Goal: Information Seeking & Learning: Learn about a topic

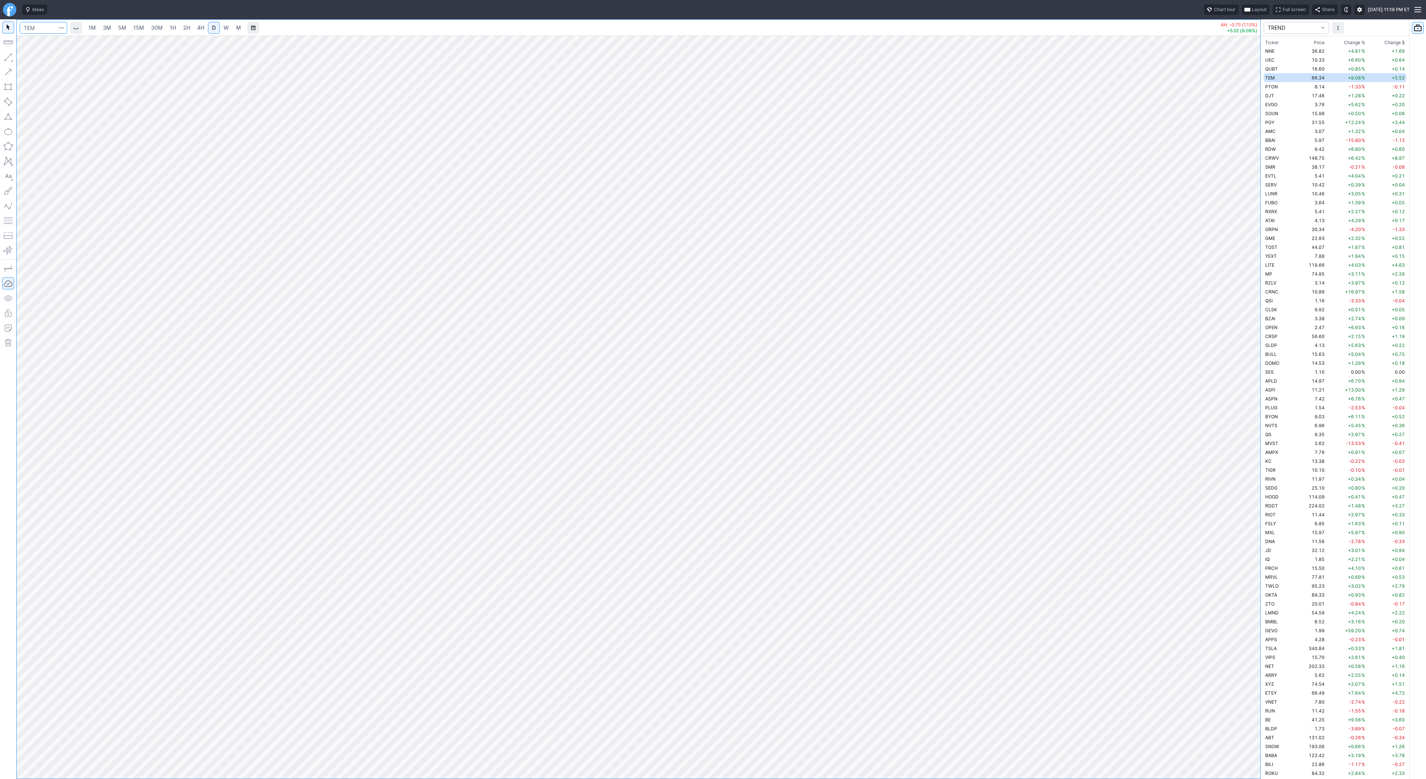
click at [43, 30] on input "Search" at bounding box center [44, 28] width 48 height 12
type input "asts"
click at [135, 32] on link "15M" at bounding box center [138, 28] width 17 height 12
click at [165, 32] on div "1M 3M 5M 15M 30M 1H 2H 4H D W M" at bounding box center [164, 27] width 161 height 13
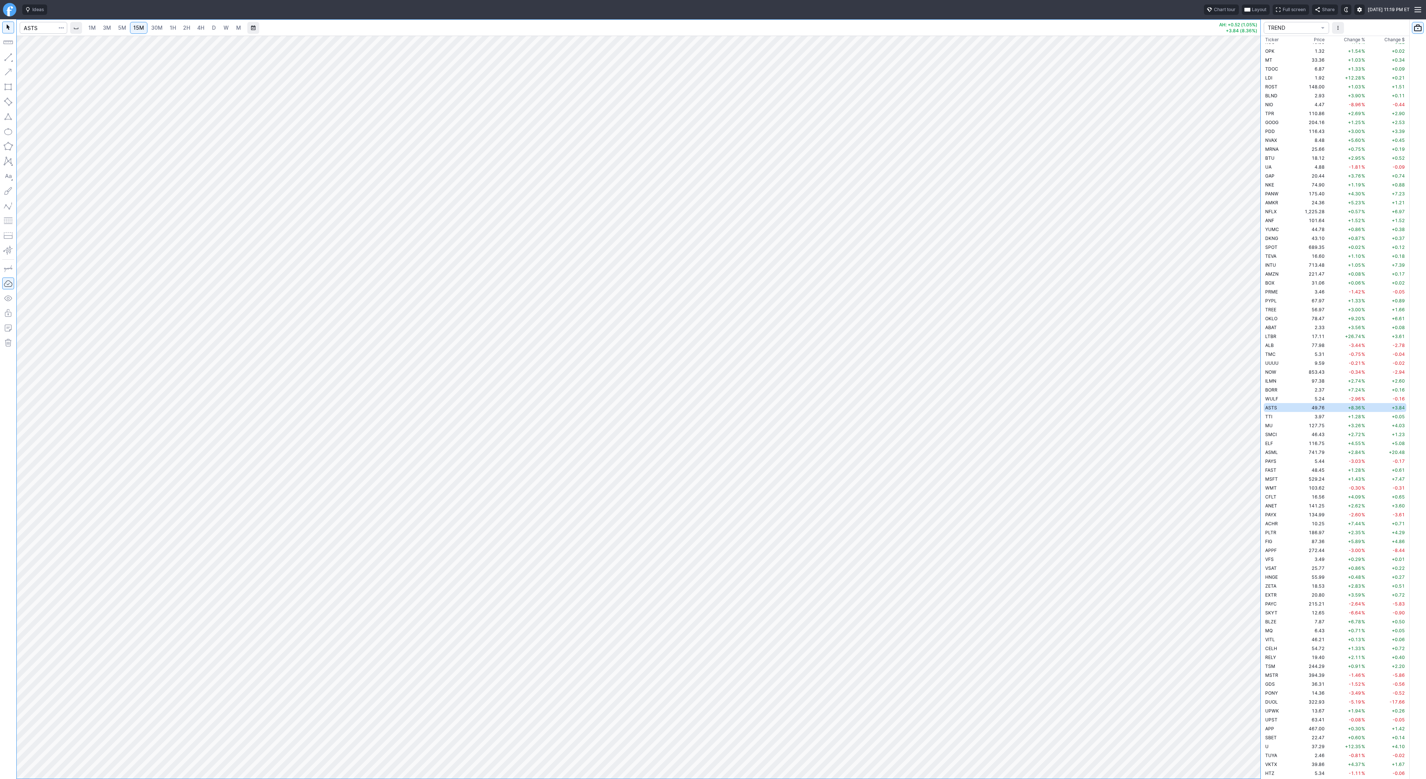
click at [167, 29] on link "1H" at bounding box center [172, 28] width 13 height 12
click at [7, 56] on button "button" at bounding box center [8, 57] width 12 height 12
drag, startPoint x: 26, startPoint y: 56, endPoint x: 58, endPoint y: 75, distance: 36.7
click at [26, 56] on button "Line" at bounding box center [39, 59] width 43 height 10
click at [5, 56] on button "button" at bounding box center [8, 57] width 12 height 12
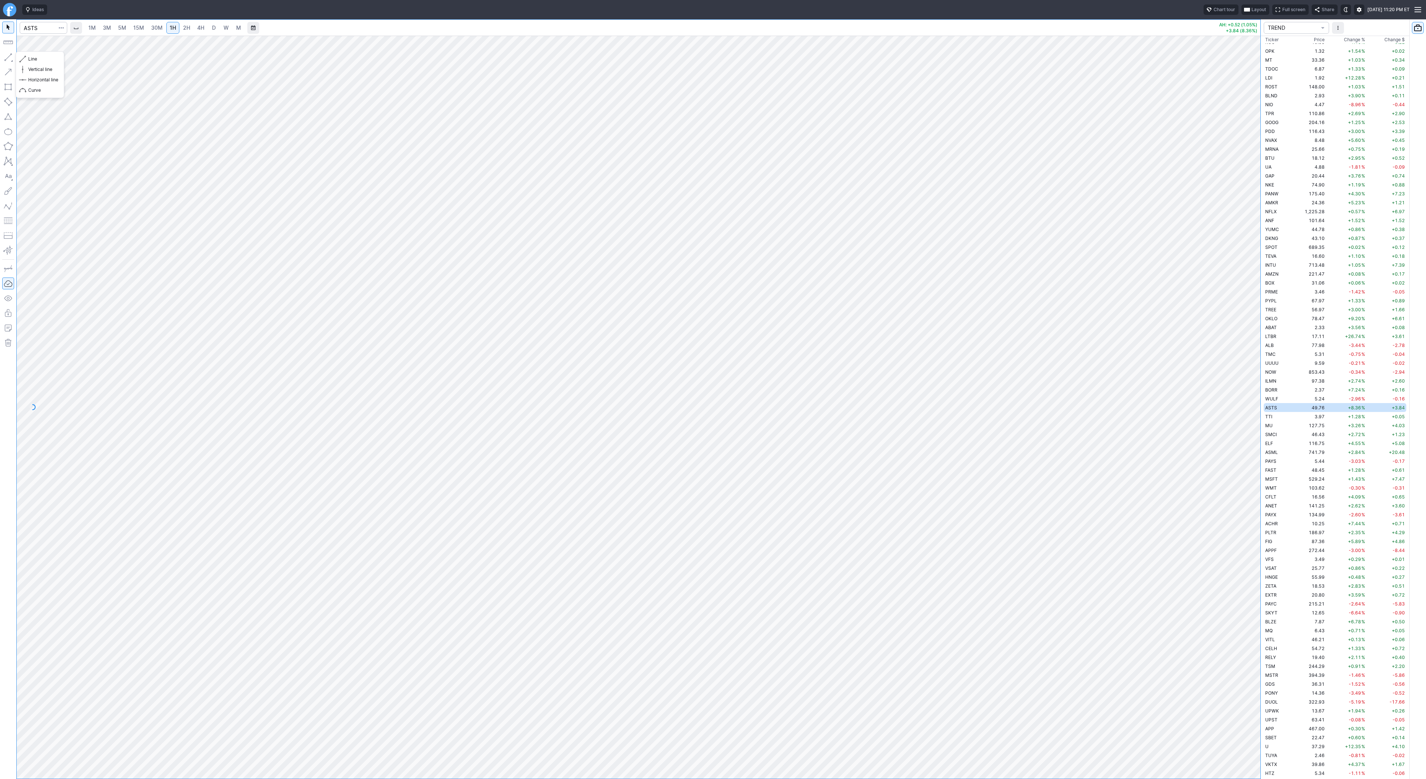
drag, startPoint x: 7, startPoint y: 55, endPoint x: 31, endPoint y: 89, distance: 41.8
click at [7, 56] on button "button" at bounding box center [8, 57] width 12 height 12
click at [6, 53] on button "button" at bounding box center [8, 57] width 12 height 12
click at [1357, 40] on span "Change %" at bounding box center [1354, 39] width 21 height 7
click at [1349, 42] on span "Change %" at bounding box center [1354, 42] width 21 height 7
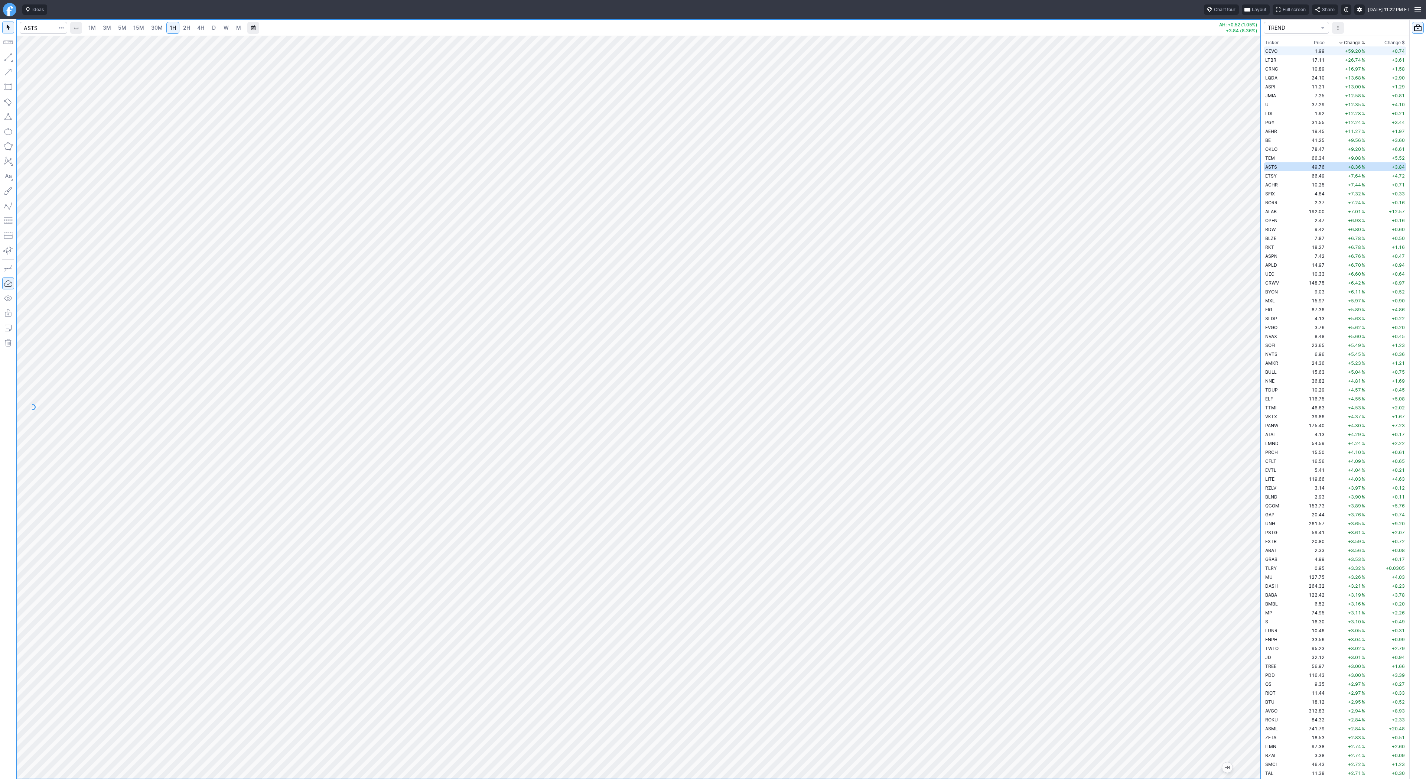
click at [1307, 51] on td "1.99" at bounding box center [1309, 50] width 33 height 9
click at [124, 27] on span "5M" at bounding box center [122, 28] width 8 height 6
click at [209, 30] on link "D" at bounding box center [214, 28] width 12 height 12
click at [42, 28] on input "Search" at bounding box center [44, 28] width 48 height 12
type input "bbai"
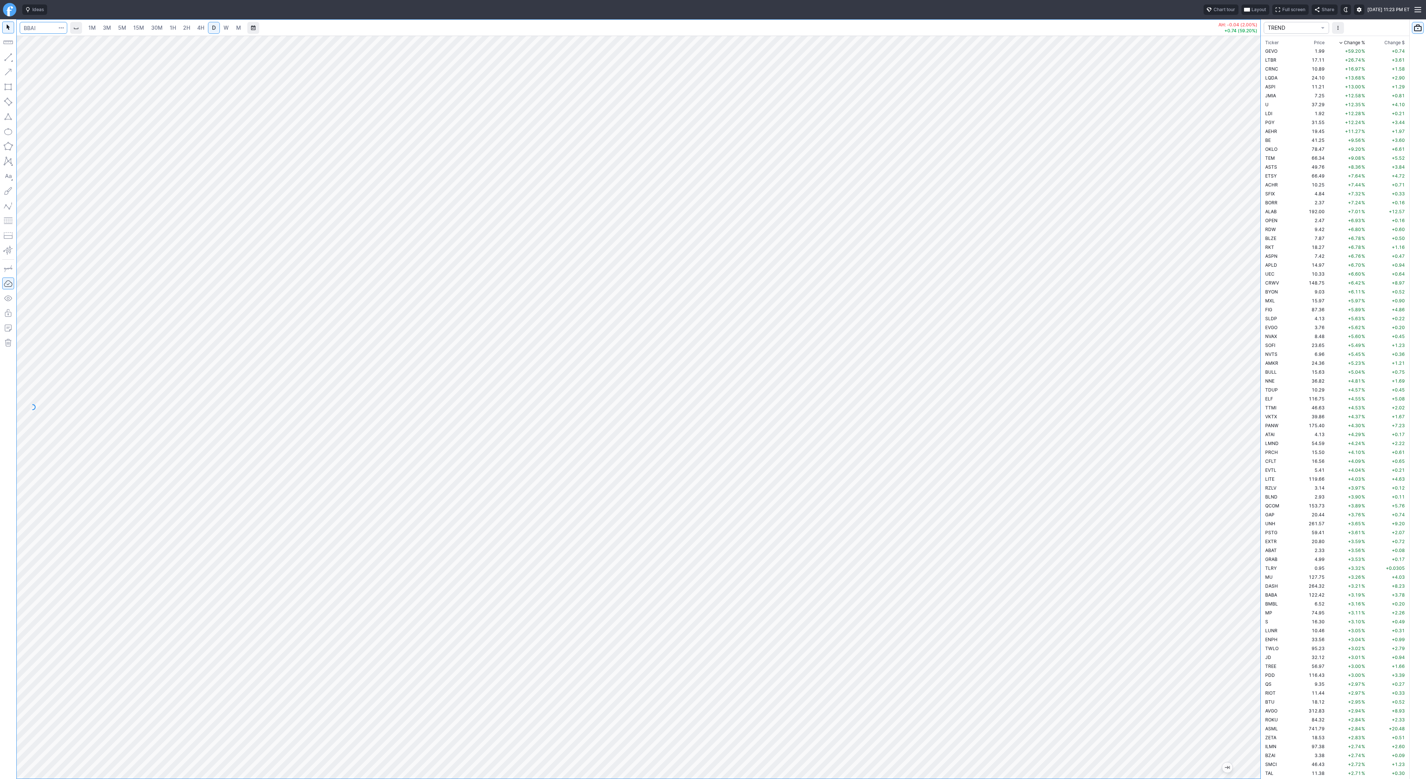
scroll to position [1151, 0]
click at [29, 26] on input "Search" at bounding box center [44, 28] width 48 height 12
click at [37, 24] on input "Search" at bounding box center [44, 28] width 48 height 12
click at [197, 29] on span "4H" at bounding box center [200, 28] width 7 height 6
click at [1221, 467] on div at bounding box center [639, 407] width 1244 height 743
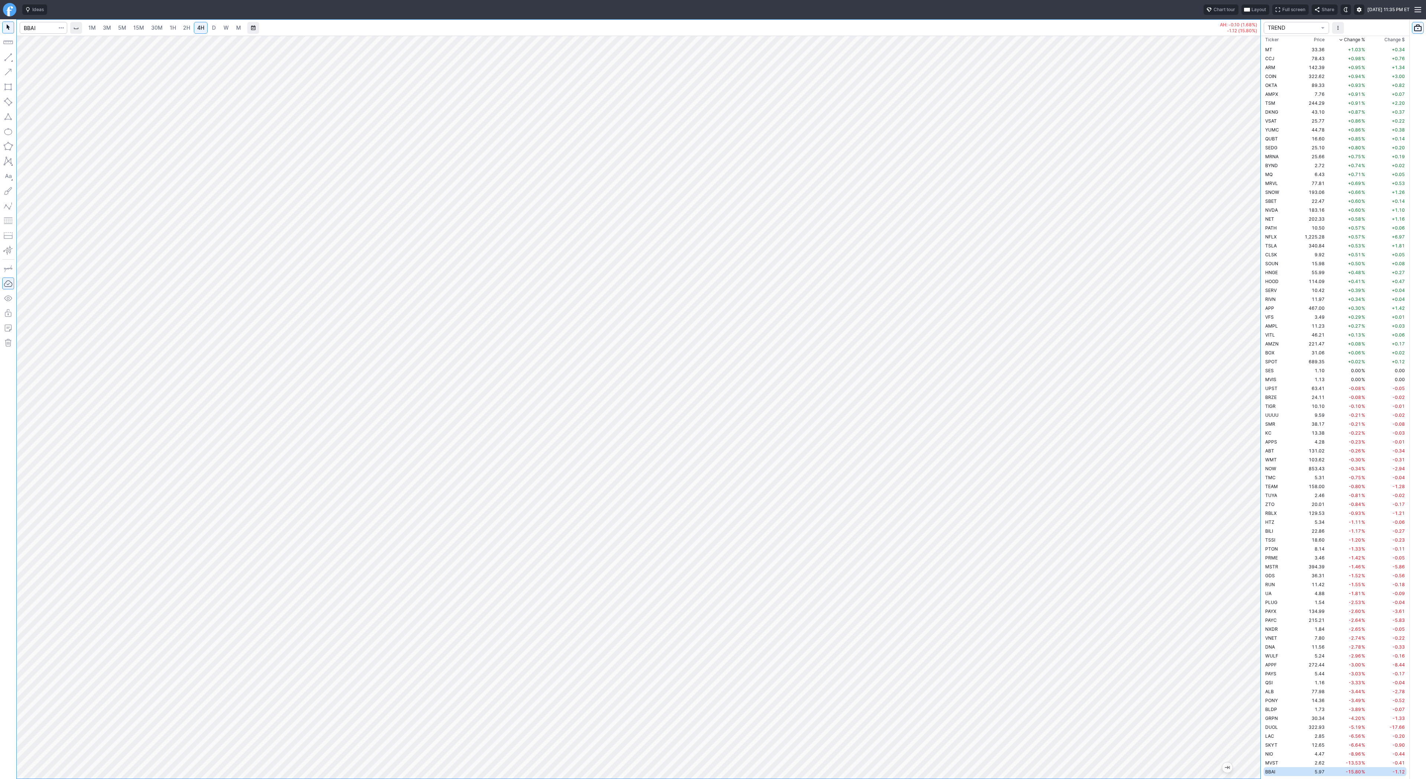
click at [229, 30] on link "W" at bounding box center [226, 28] width 12 height 12
click at [30, 27] on input "Search" at bounding box center [44, 28] width 48 height 12
click at [1326, 51] on td "+59.20 %" at bounding box center [1346, 50] width 41 height 9
click at [214, 26] on span "D" at bounding box center [214, 28] width 4 height 6
click at [30, 59] on span "Line" at bounding box center [43, 58] width 30 height 7
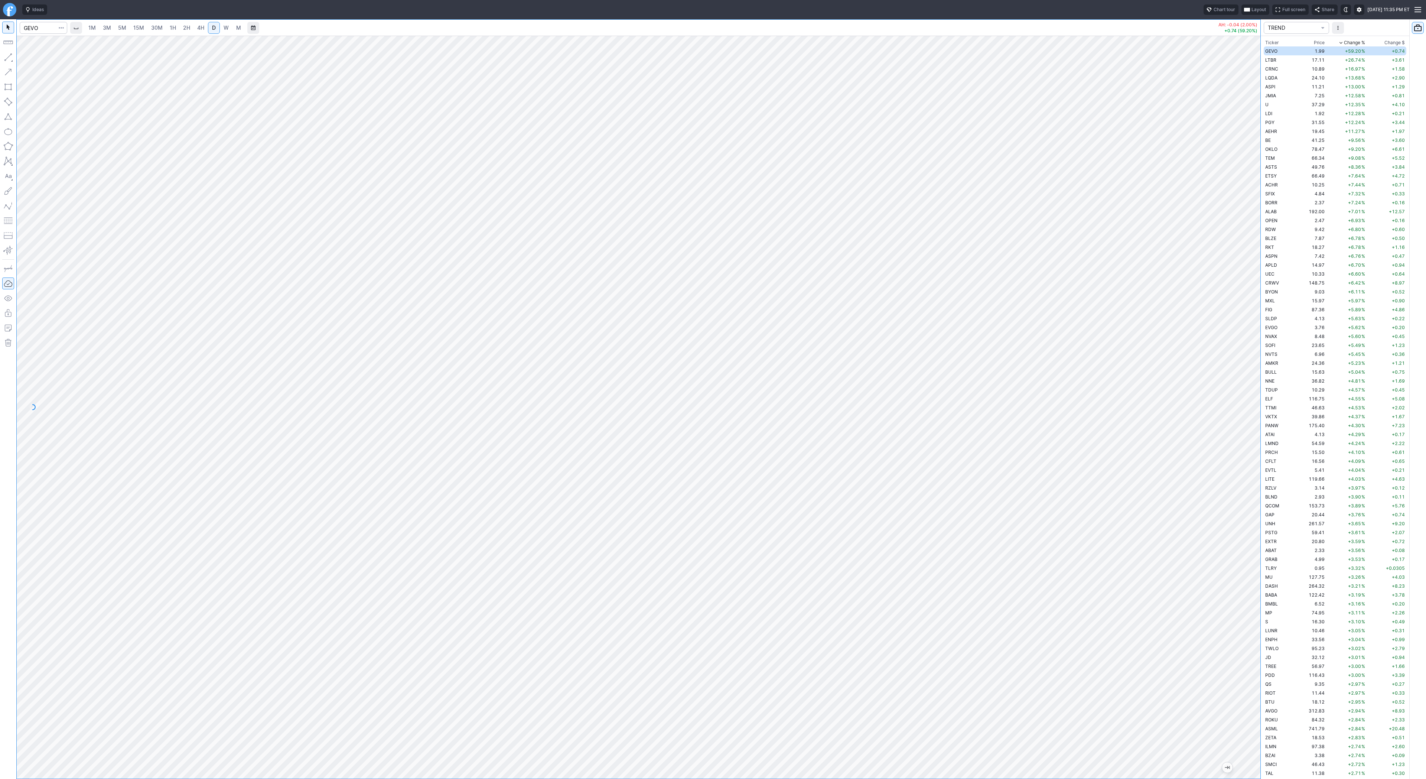
drag, startPoint x: 1254, startPoint y: 224, endPoint x: 1251, endPoint y: 406, distance: 182.0
click at [1257, 416] on div at bounding box center [1253, 405] width 16 height 724
click at [26, 59] on button "Line" at bounding box center [39, 59] width 43 height 10
click at [24, 57] on span "button" at bounding box center [24, 59] width 4 height 10
click at [31, 59] on span "Line" at bounding box center [43, 58] width 30 height 7
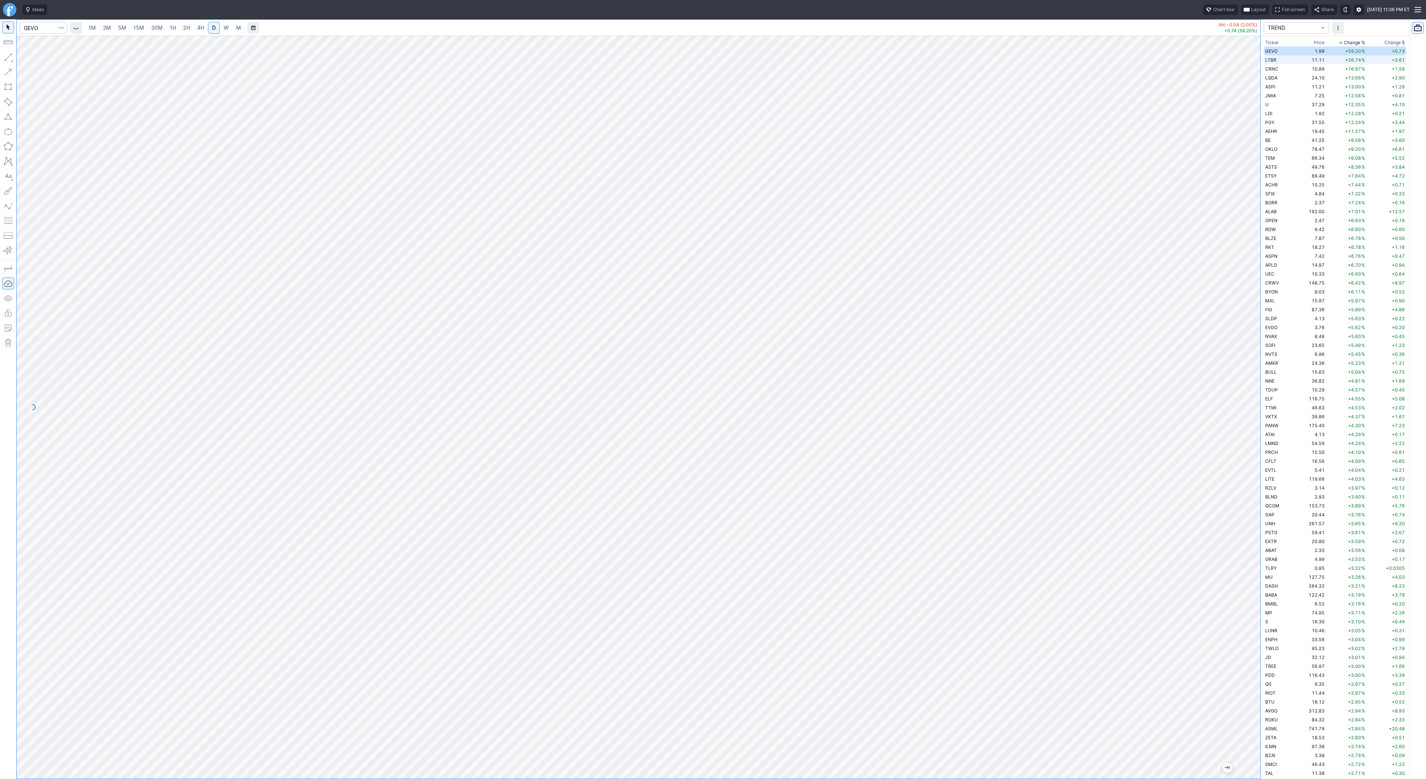
click at [1286, 61] on td "LTBR" at bounding box center [1279, 59] width 30 height 9
click at [1285, 66] on td "CRNC" at bounding box center [1279, 68] width 30 height 9
click at [108, 26] on span "3M" at bounding box center [107, 28] width 8 height 6
click at [201, 30] on span "4H" at bounding box center [200, 28] width 7 height 6
click at [36, 58] on span "Line" at bounding box center [43, 58] width 30 height 7
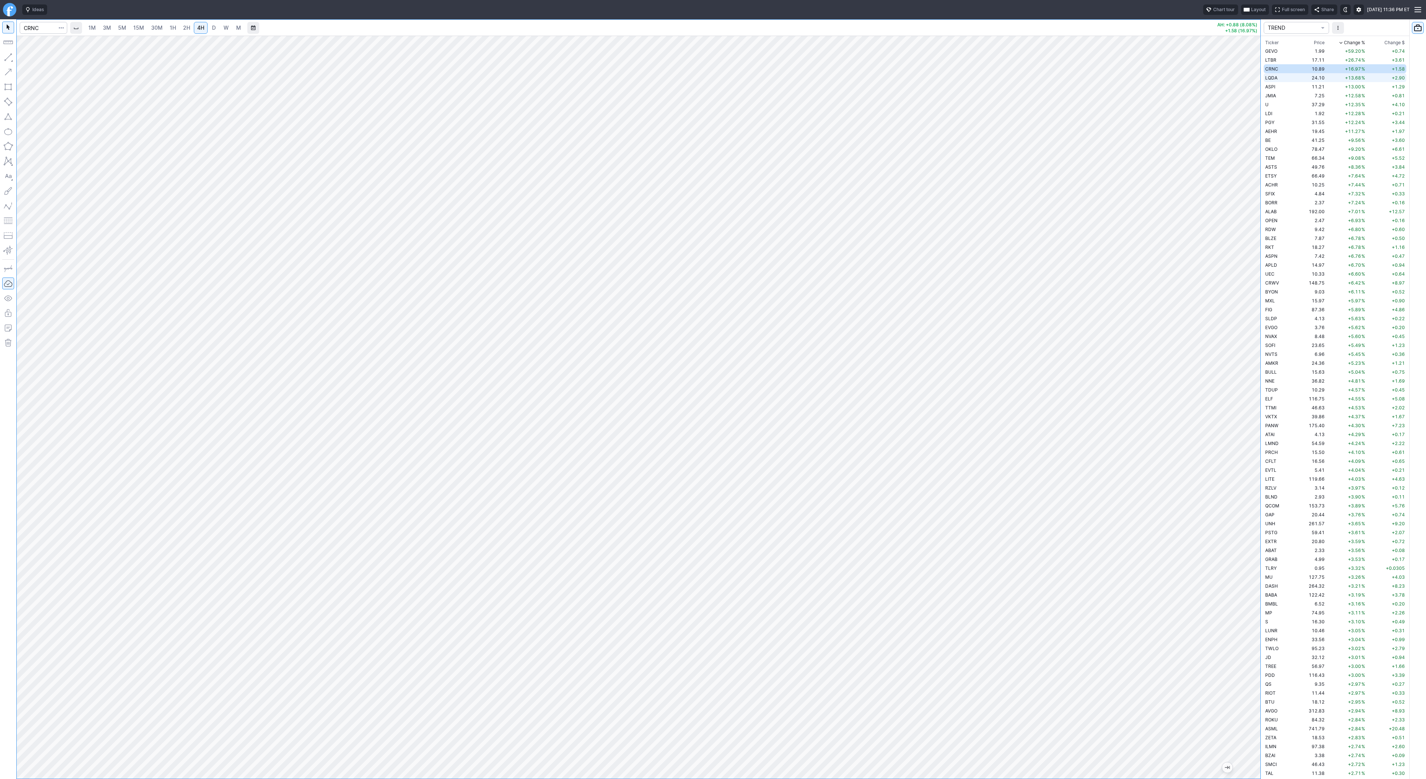
click at [1279, 80] on td "LQDA" at bounding box center [1279, 77] width 30 height 9
click at [1275, 89] on td "ASPI" at bounding box center [1279, 86] width 30 height 9
click at [1274, 95] on span "JMIA" at bounding box center [1270, 96] width 11 height 6
click at [1273, 99] on td "JMIA" at bounding box center [1279, 95] width 30 height 9
click at [1271, 103] on td "U" at bounding box center [1279, 104] width 30 height 9
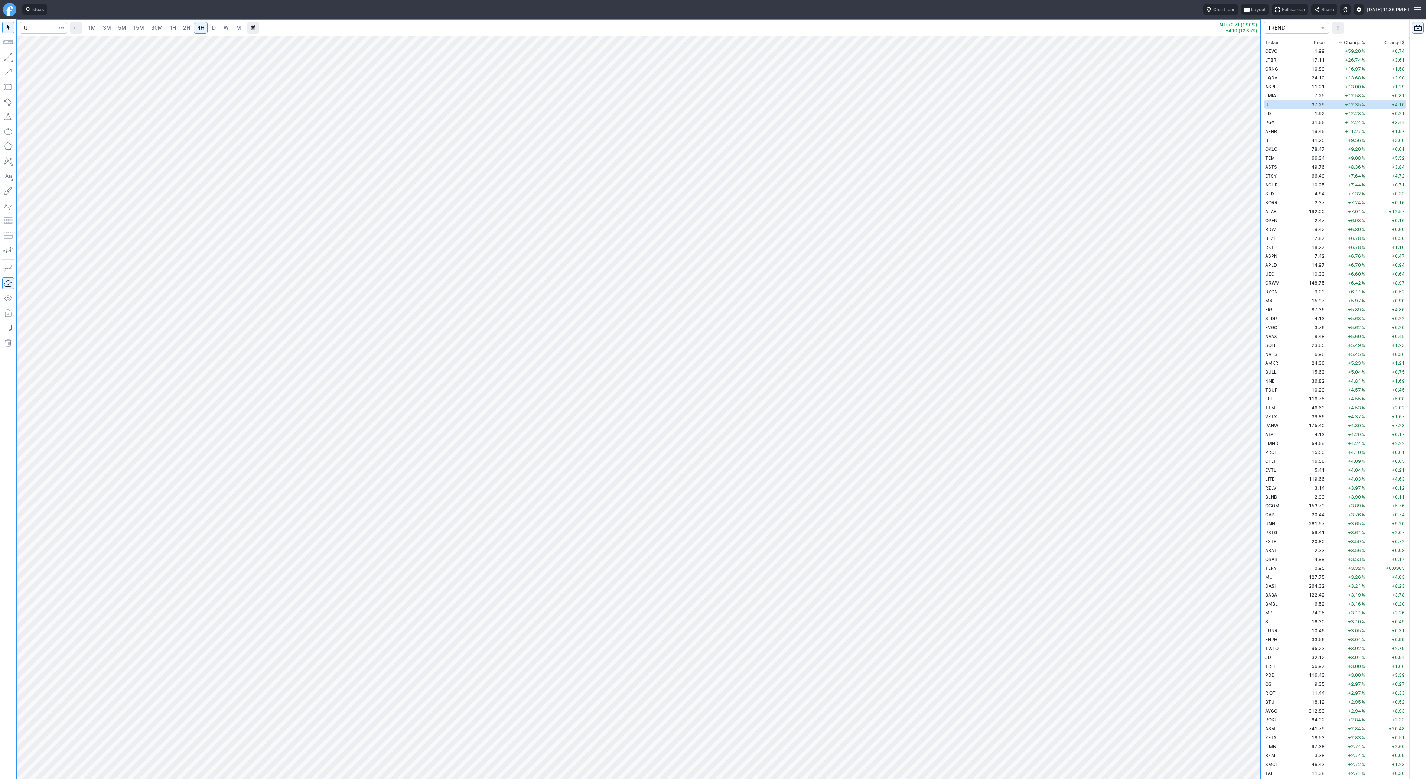
click at [220, 26] on link "W" at bounding box center [226, 28] width 12 height 12
click at [30, 26] on input "Search" at bounding box center [44, 28] width 48 height 12
type input "pony"
click at [60, 39] on button "PONY Pony AI Inc. ADR NASD" at bounding box center [101, 44] width 157 height 10
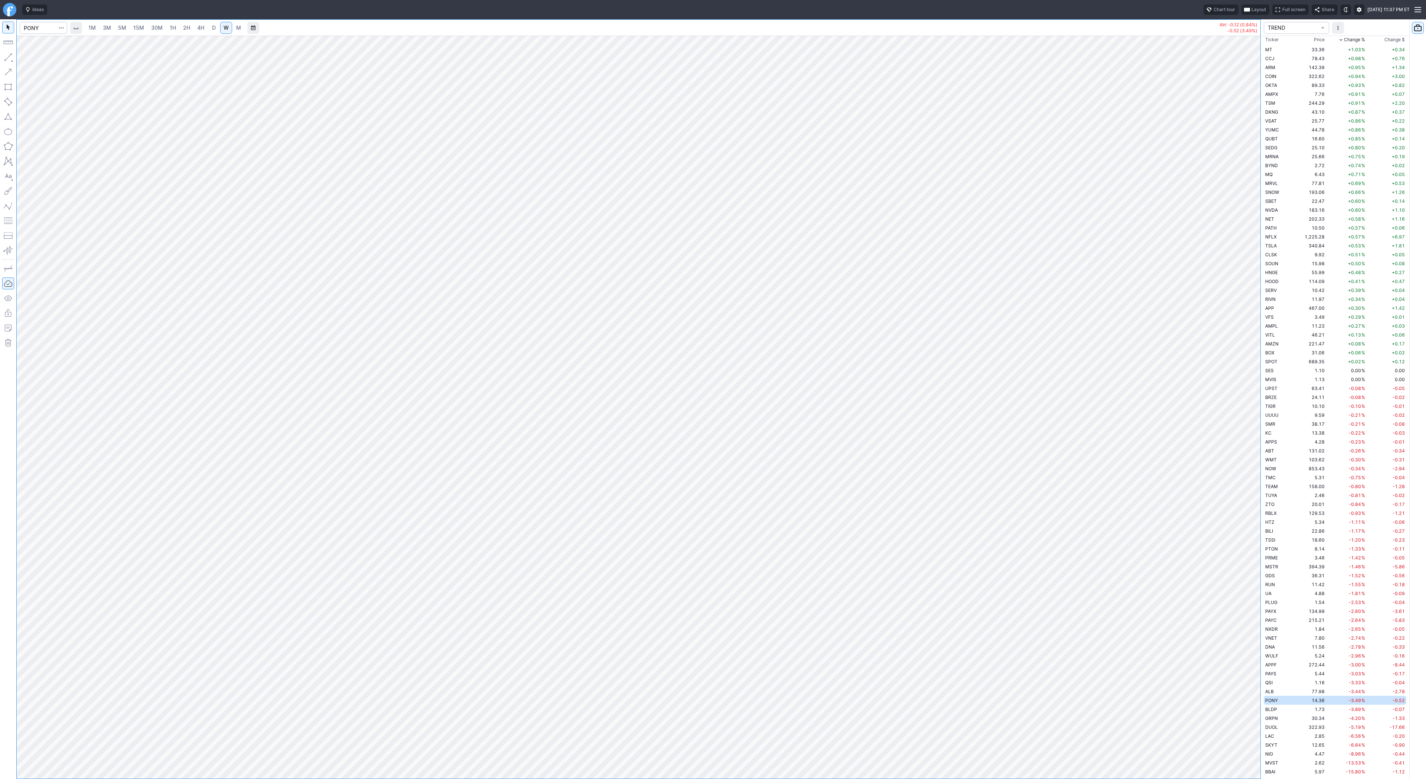
click at [203, 27] on link "4H" at bounding box center [201, 28] width 14 height 12
drag, startPoint x: 1250, startPoint y: 251, endPoint x: 1245, endPoint y: 330, distance: 78.9
click at [1245, 330] on div at bounding box center [1253, 405] width 16 height 724
click at [212, 27] on span "D" at bounding box center [214, 28] width 4 height 6
click at [1242, 459] on div at bounding box center [639, 407] width 1244 height 743
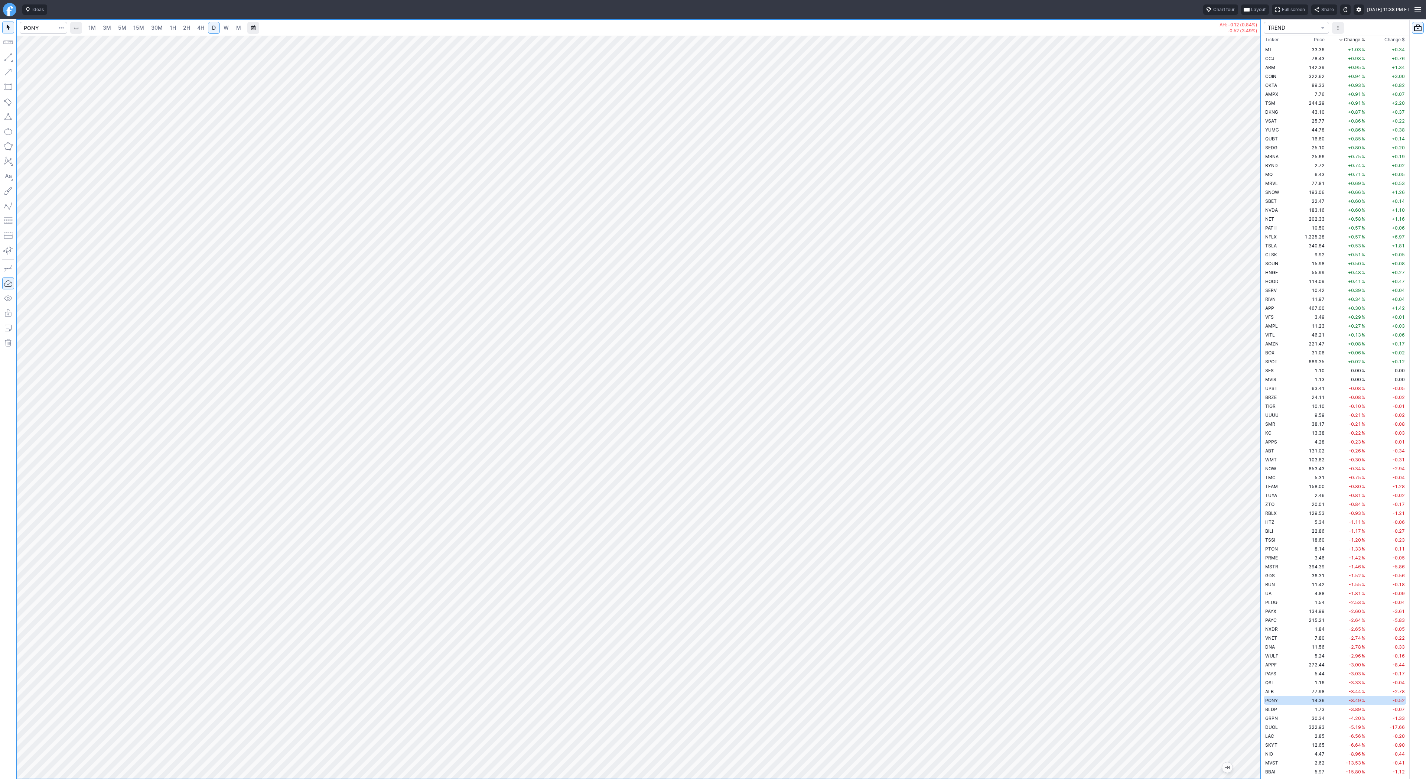
click at [1222, 505] on div at bounding box center [639, 407] width 1244 height 743
click at [1289, 691] on td "ALB" at bounding box center [1279, 691] width 30 height 9
click at [222, 22] on link "W" at bounding box center [226, 28] width 12 height 12
click at [1282, 360] on td "SPOT" at bounding box center [1279, 361] width 30 height 9
click at [1288, 409] on td "TIGR" at bounding box center [1279, 405] width 30 height 9
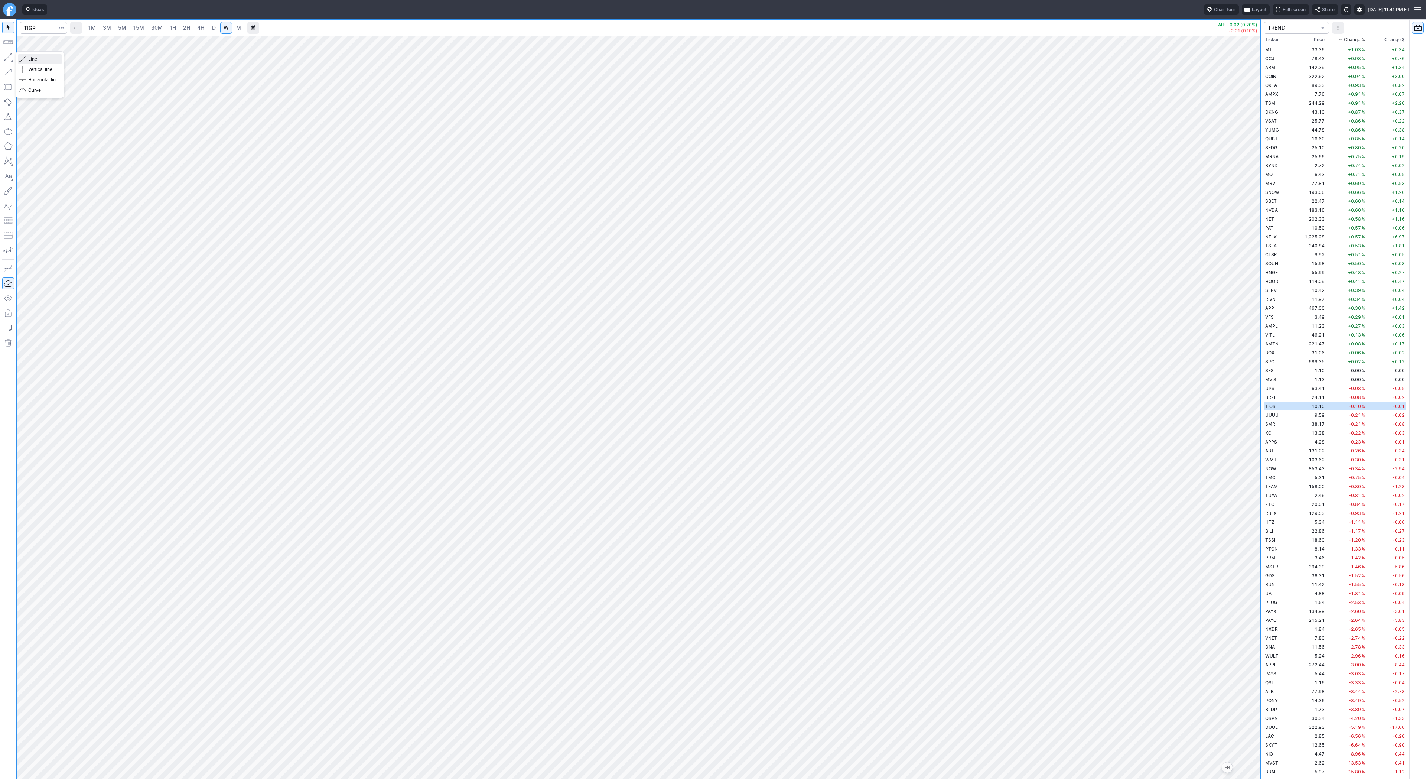
click at [47, 62] on span "Line" at bounding box center [43, 58] width 30 height 7
click at [216, 26] on link "D" at bounding box center [214, 28] width 12 height 12
click at [227, 30] on span "W" at bounding box center [226, 28] width 5 height 6
click at [213, 31] on span "D" at bounding box center [213, 27] width 5 height 7
drag, startPoint x: 32, startPoint y: 59, endPoint x: 44, endPoint y: 71, distance: 17.1
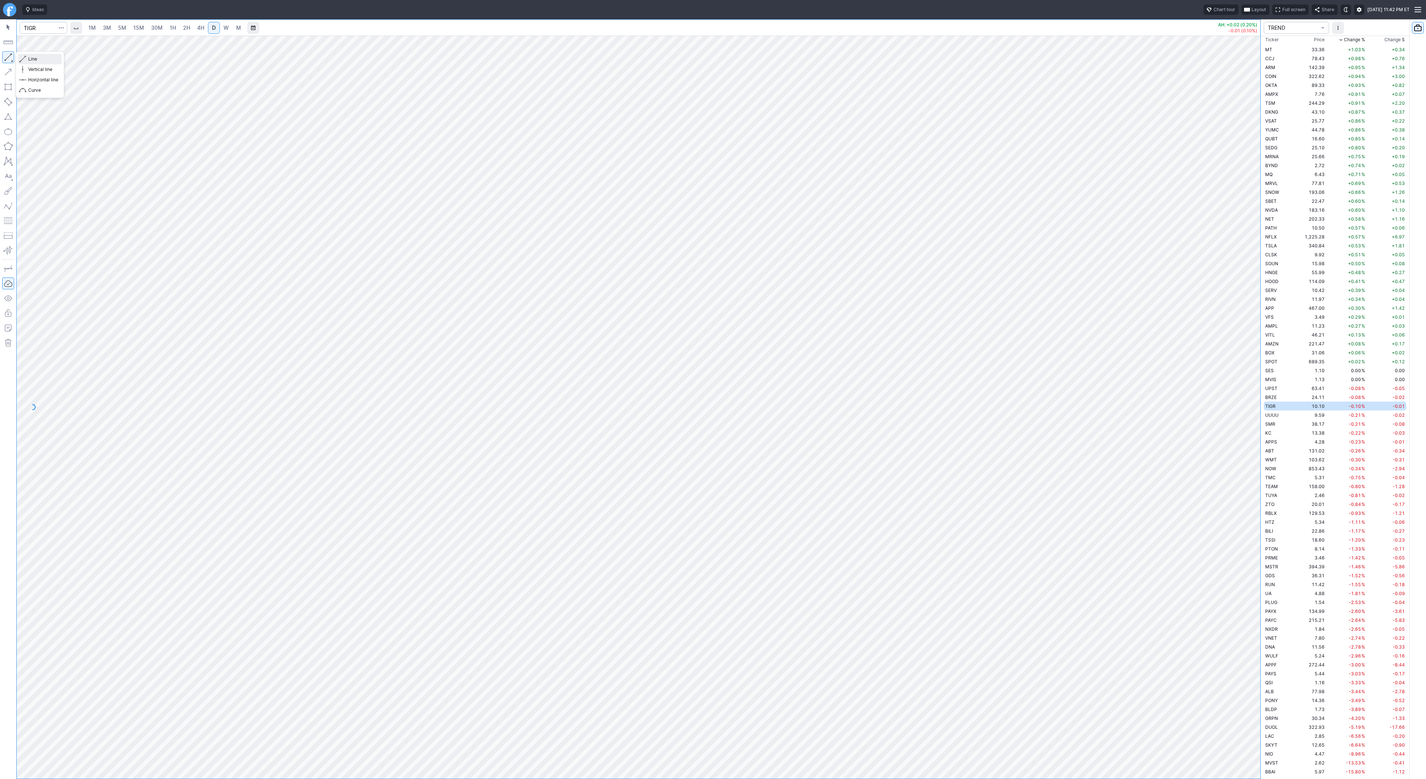
click at [32, 59] on span "Line" at bounding box center [43, 58] width 30 height 7
click at [29, 60] on span "Line" at bounding box center [43, 58] width 30 height 7
click at [37, 27] on input "Search" at bounding box center [44, 28] width 48 height 12
click at [55, 44] on span "Pony" at bounding box center [55, 44] width 10 height 6
click at [224, 27] on span "W" at bounding box center [226, 28] width 5 height 6
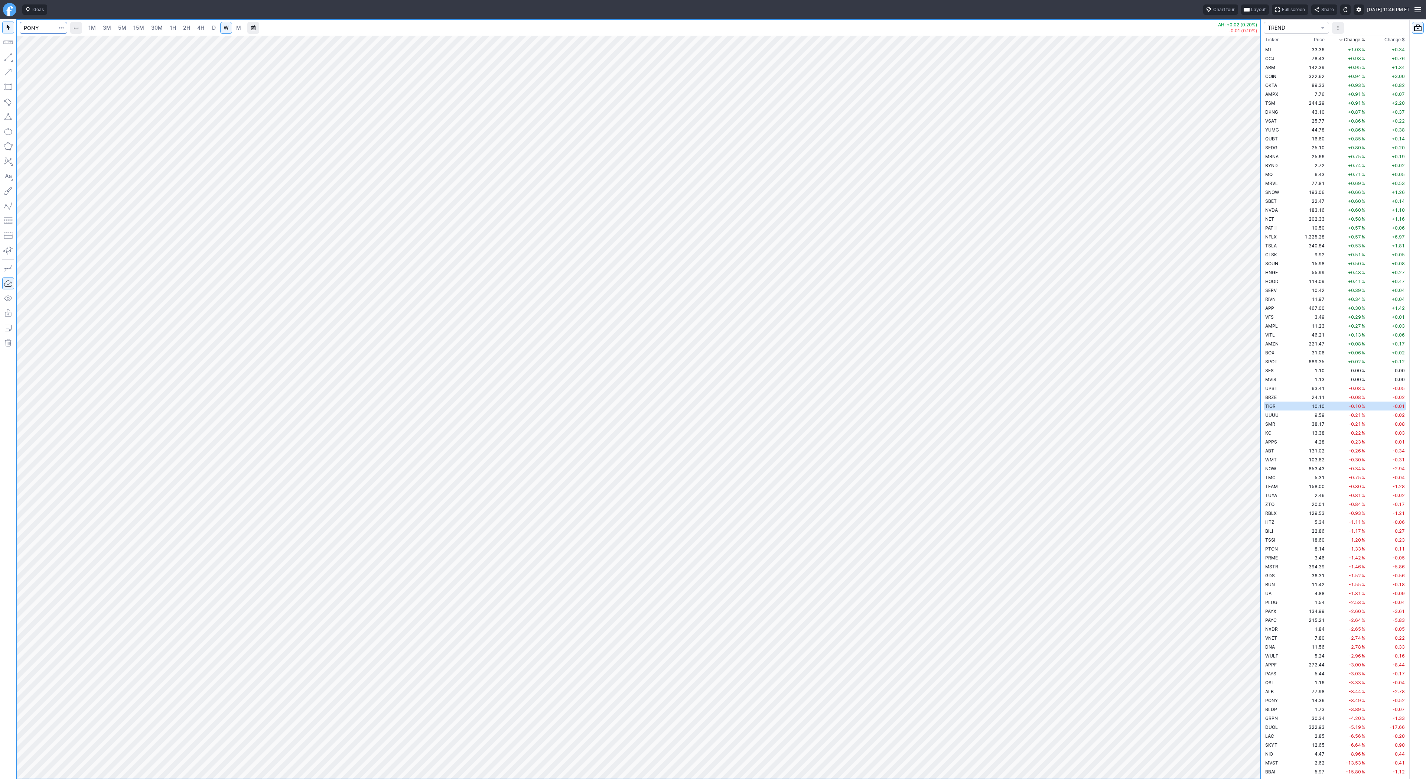
click at [42, 28] on input "PONY" at bounding box center [44, 28] width 48 height 12
type input "PONY"
click at [40, 43] on span "PONY" at bounding box center [38, 44] width 24 height 6
click at [1320, 212] on td "183.16" at bounding box center [1309, 209] width 33 height 9
click at [34, 26] on input "PONY" at bounding box center [44, 28] width 48 height 12
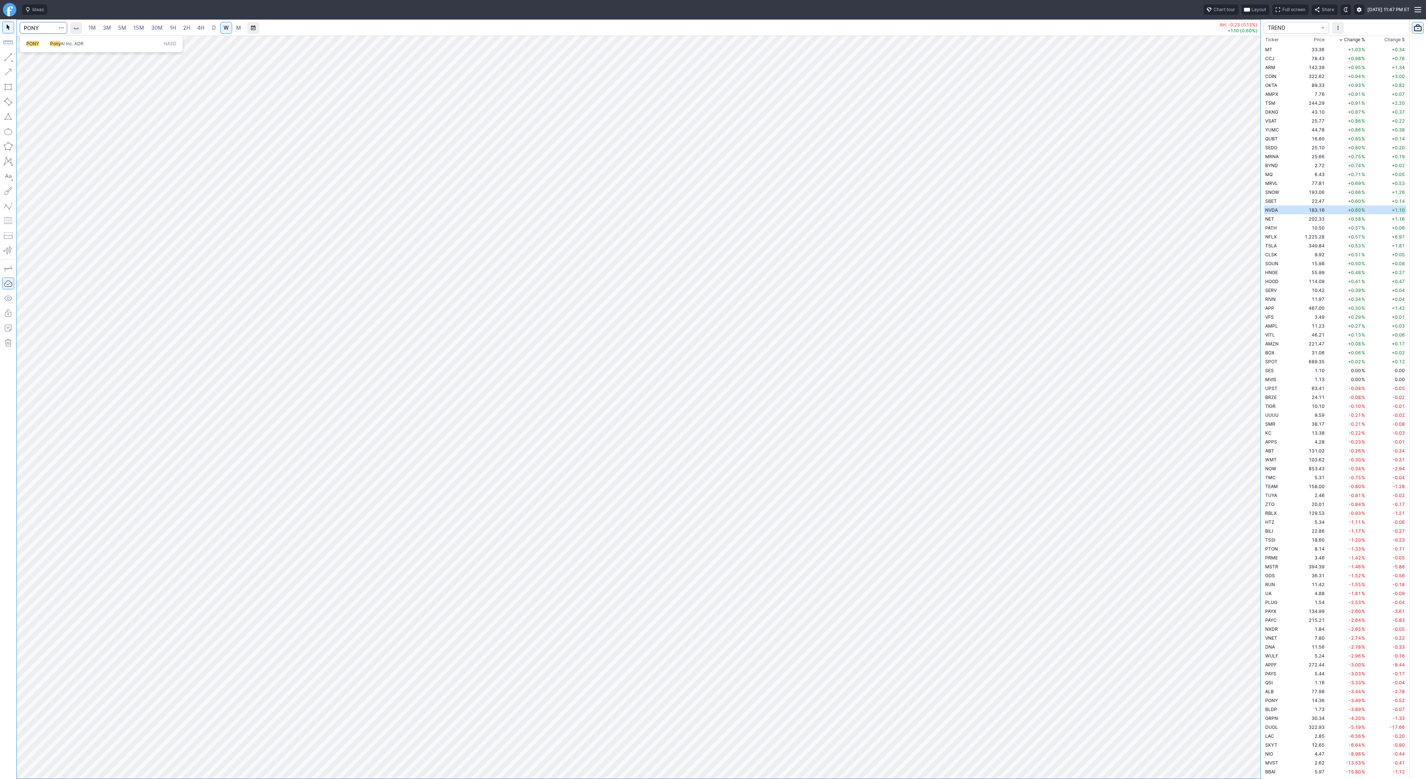
click at [63, 43] on span "AI Inc. ADR" at bounding box center [72, 44] width 23 height 6
click at [10, 11] on link "Finviz.com" at bounding box center [9, 9] width 13 height 13
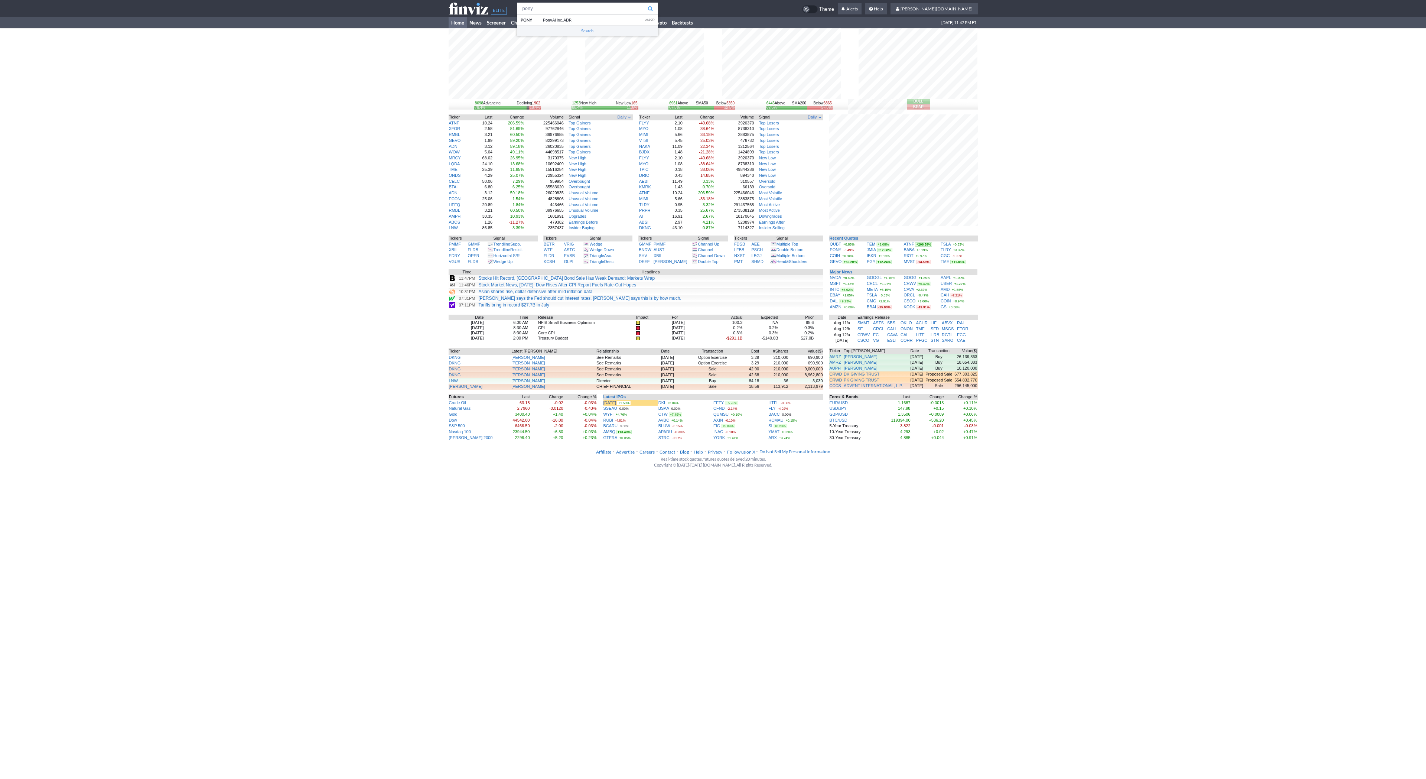
type input "pony"
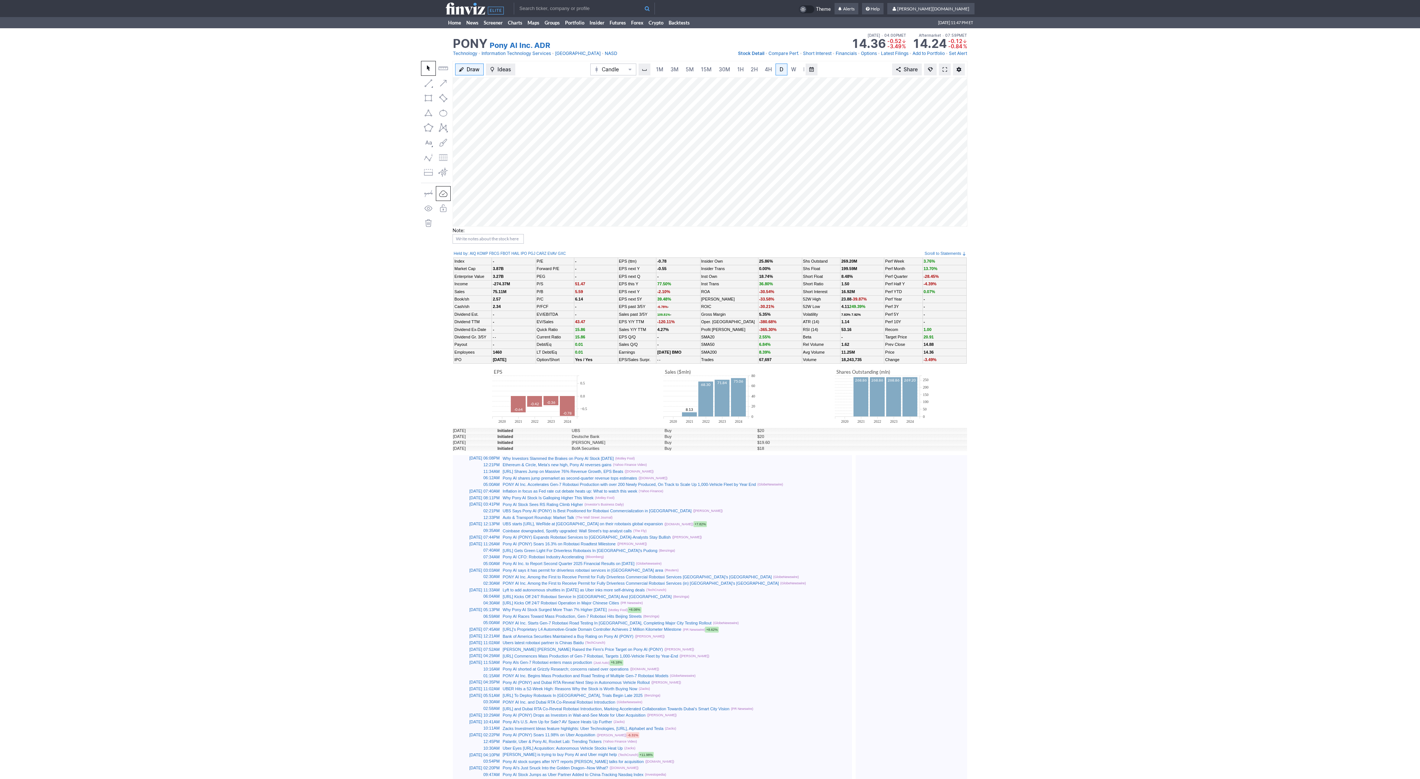
scroll to position [0, 7]
click at [946, 68] on span at bounding box center [945, 69] width 4 height 6
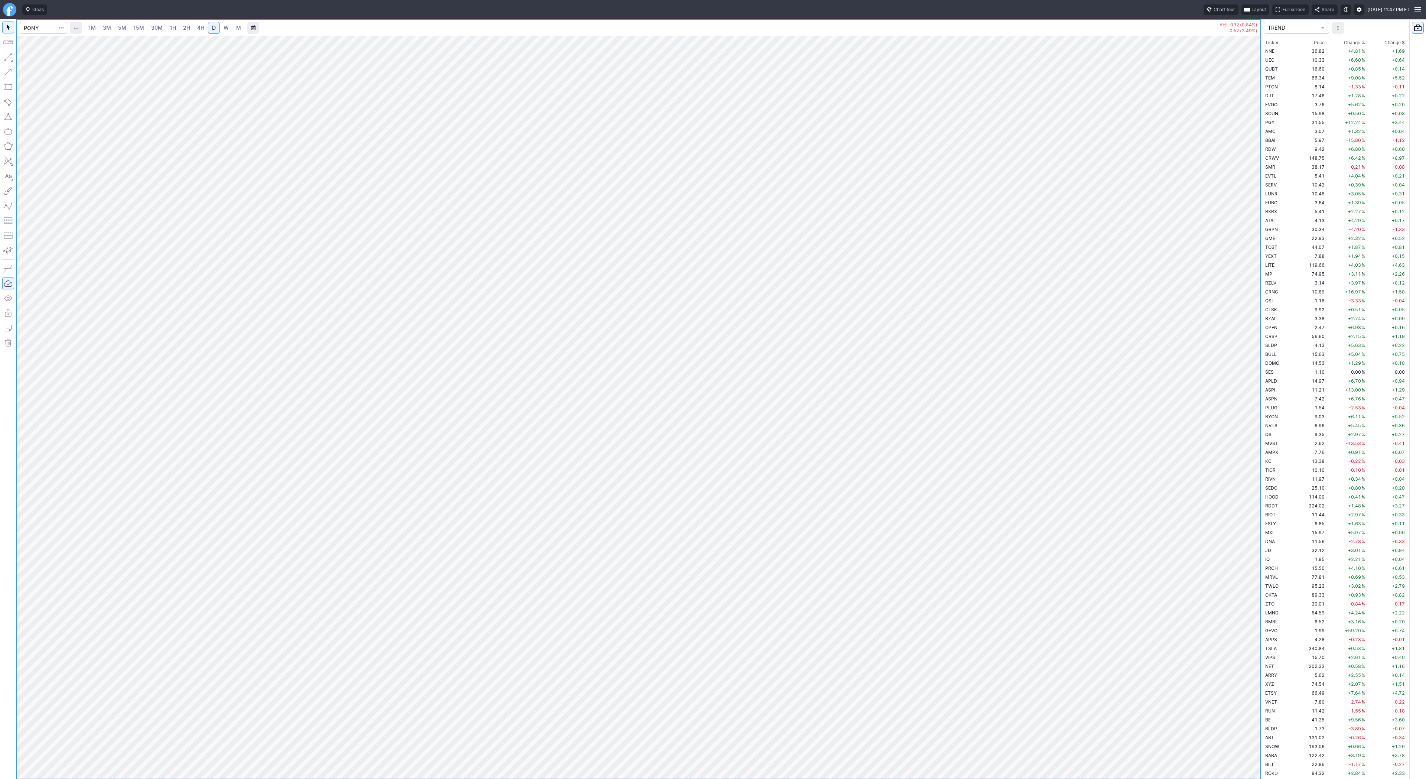
scroll to position [829, 0]
drag, startPoint x: 1254, startPoint y: 176, endPoint x: 1254, endPoint y: 377, distance: 201.3
click at [1254, 377] on div at bounding box center [1253, 405] width 16 height 724
drag, startPoint x: 1259, startPoint y: 369, endPoint x: 1272, endPoint y: 509, distance: 140.6
click at [1274, 514] on div "1M 3M 5M 15M 30M 1H 2H 4H D W M AH: -0.12 (0.84%) -0.52 (3.49%) TREND Ticker Pr…" at bounding box center [713, 398] width 1426 height 759
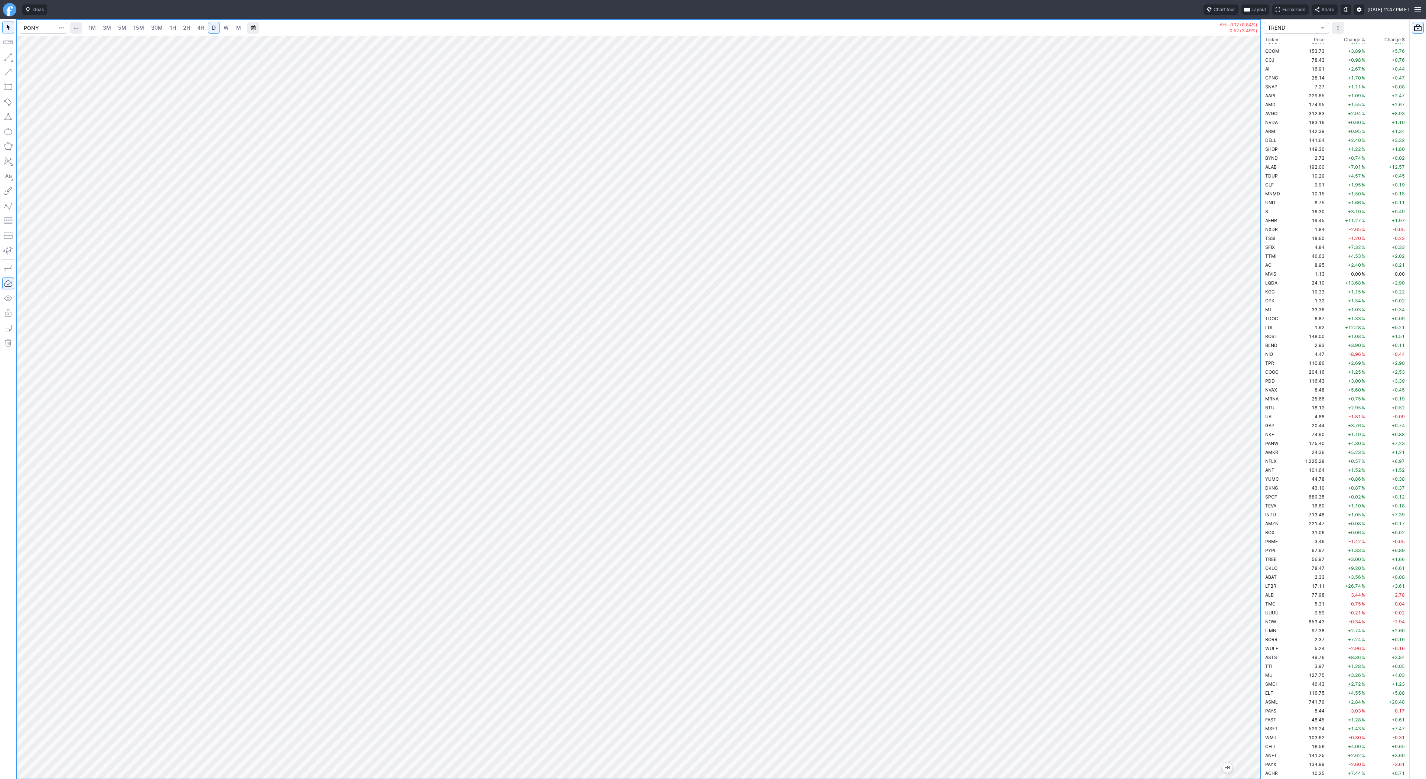
click at [202, 26] on span "4H" at bounding box center [200, 28] width 7 height 6
click at [1251, 477] on div at bounding box center [639, 407] width 1244 height 743
drag, startPoint x: 1279, startPoint y: 320, endPoint x: 1282, endPoint y: 605, distance: 284.5
click at [1282, 605] on div "1M 3M 5M 15M 30M 1H 2H 4H D W M AH: -0.12 (0.84%) -0.52 (3.49%) TREND Ticker Pr…" at bounding box center [713, 398] width 1426 height 759
click at [32, 58] on span "Line" at bounding box center [43, 58] width 30 height 7
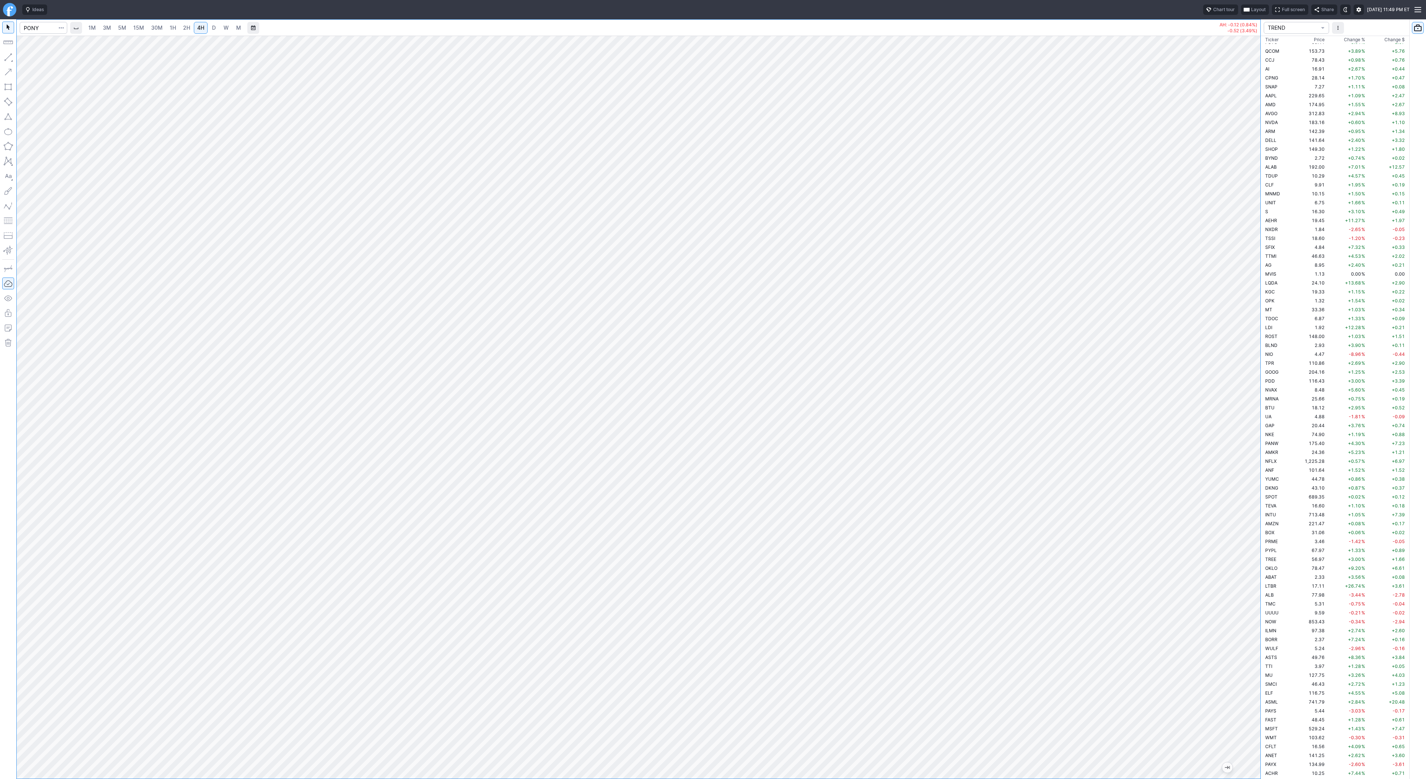
click at [1235, 330] on div at bounding box center [639, 407] width 1244 height 743
drag, startPoint x: 1255, startPoint y: 375, endPoint x: 1247, endPoint y: 594, distance: 218.5
click at [1247, 594] on div at bounding box center [1253, 405] width 16 height 724
drag, startPoint x: 8, startPoint y: 56, endPoint x: 10, endPoint y: 94, distance: 38.7
click at [8, 56] on button "button" at bounding box center [8, 57] width 12 height 12
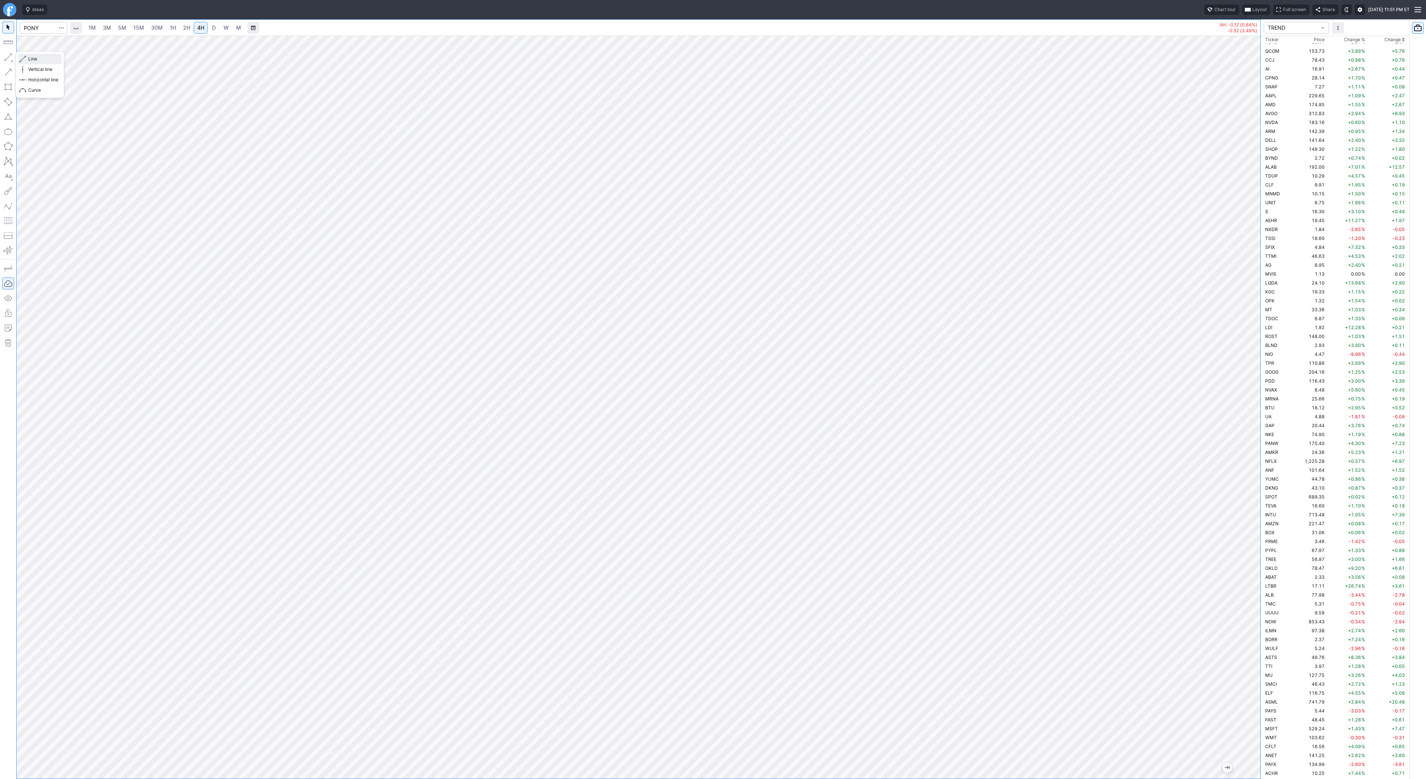
drag, startPoint x: 27, startPoint y: 59, endPoint x: 32, endPoint y: 82, distance: 24.3
click at [27, 59] on button "Line" at bounding box center [39, 59] width 43 height 10
click at [153, 26] on span "30M" at bounding box center [157, 28] width 12 height 6
click at [170, 26] on span "1H" at bounding box center [173, 28] width 6 height 6
click at [1231, 330] on div at bounding box center [639, 407] width 1244 height 743
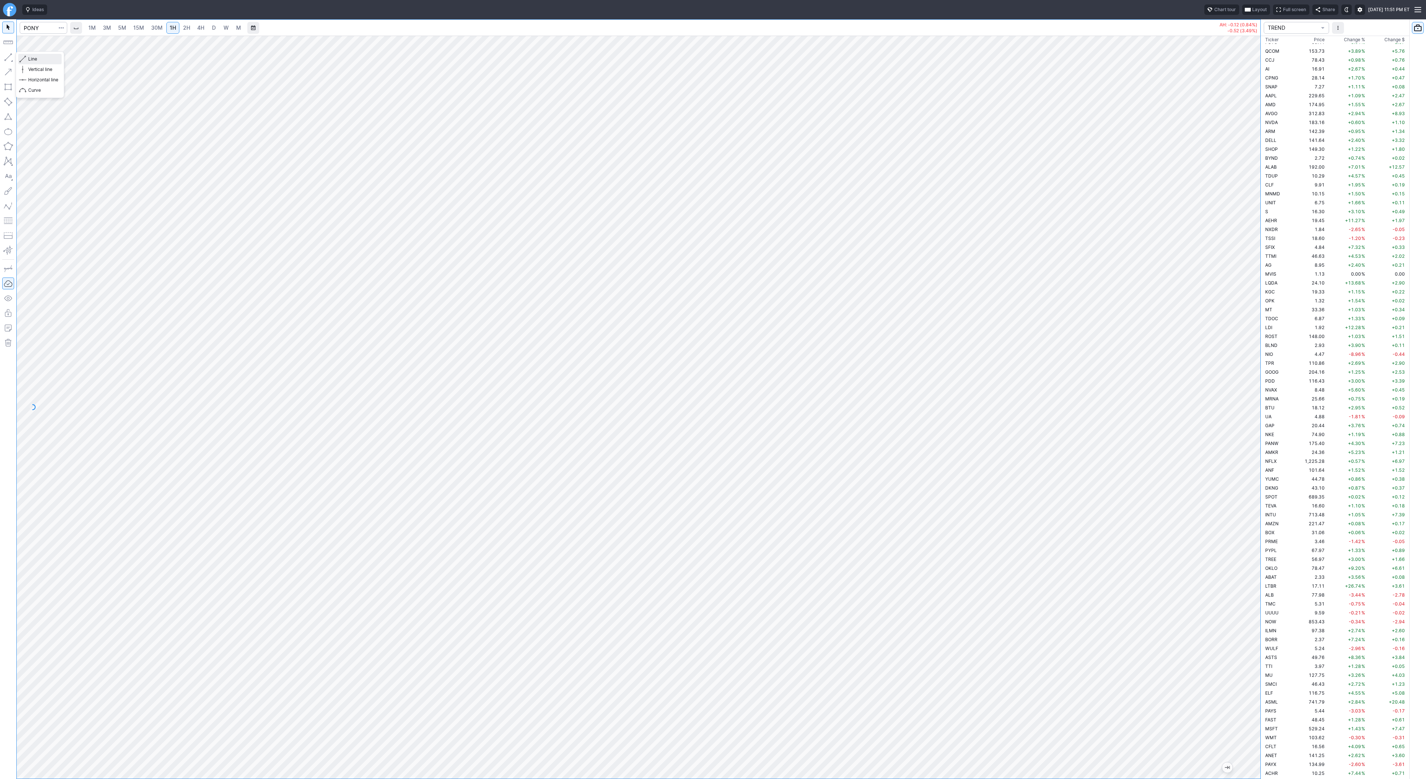
click at [32, 58] on span "Line" at bounding box center [43, 58] width 30 height 7
drag, startPoint x: 40, startPoint y: 60, endPoint x: 41, endPoint y: 67, distance: 7.2
click at [39, 59] on span "Line" at bounding box center [43, 58] width 30 height 7
click at [214, 27] on span "D" at bounding box center [214, 28] width 4 height 6
click at [1238, 555] on div at bounding box center [639, 407] width 1244 height 743
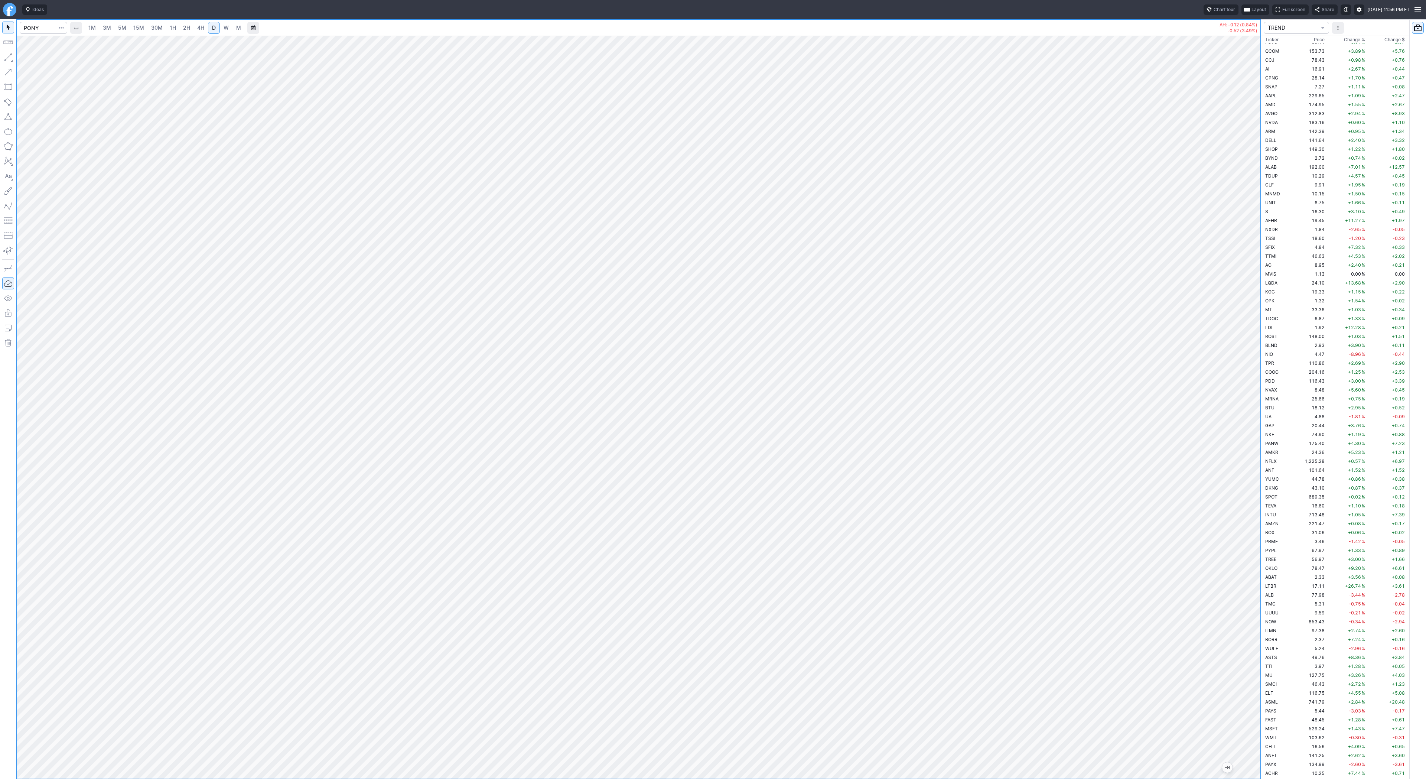
click at [1235, 397] on div at bounding box center [639, 407] width 1244 height 743
click at [186, 27] on span "2H" at bounding box center [186, 28] width 7 height 6
click at [198, 26] on span "4H" at bounding box center [200, 28] width 7 height 6
click at [1197, 482] on div at bounding box center [639, 407] width 1244 height 743
drag, startPoint x: 1251, startPoint y: 338, endPoint x: 1257, endPoint y: 391, distance: 53.9
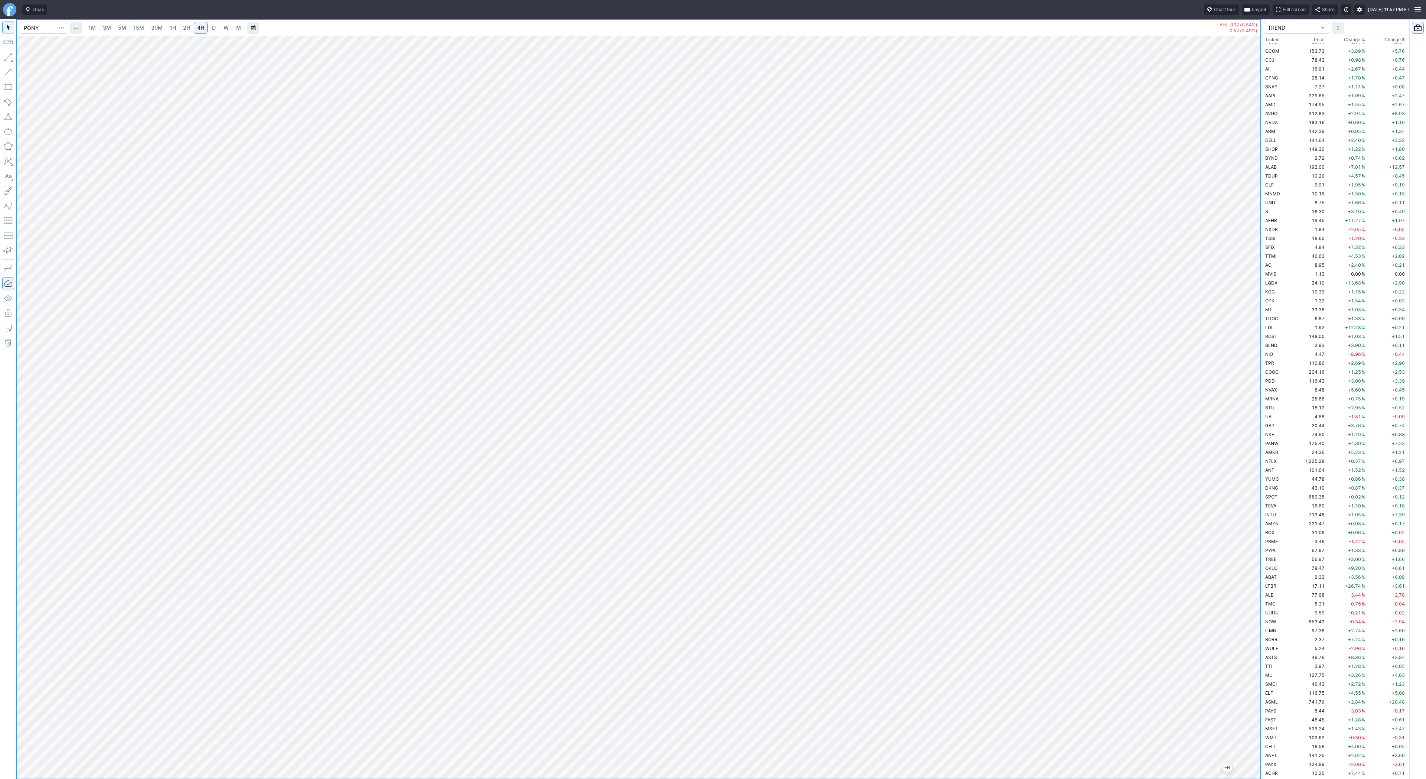
click at [1257, 391] on div at bounding box center [1253, 405] width 16 height 724
drag, startPoint x: 1256, startPoint y: 319, endPoint x: 1257, endPoint y: 365, distance: 46.4
click at [1257, 365] on div at bounding box center [1253, 405] width 16 height 724
click at [31, 58] on span "Line" at bounding box center [43, 58] width 30 height 7
